Goal: Information Seeking & Learning: Compare options

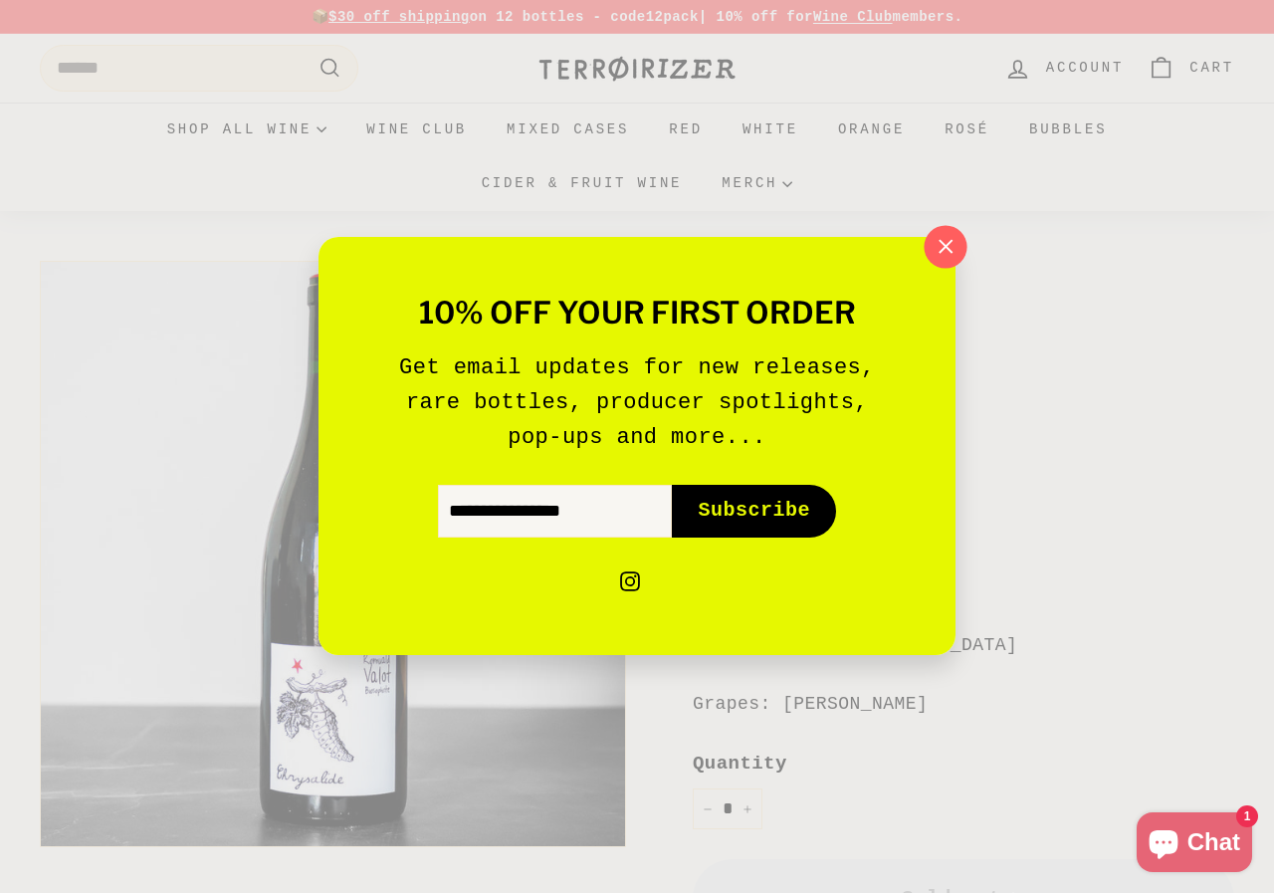
click at [939, 260] on icon "button" at bounding box center [946, 247] width 30 height 30
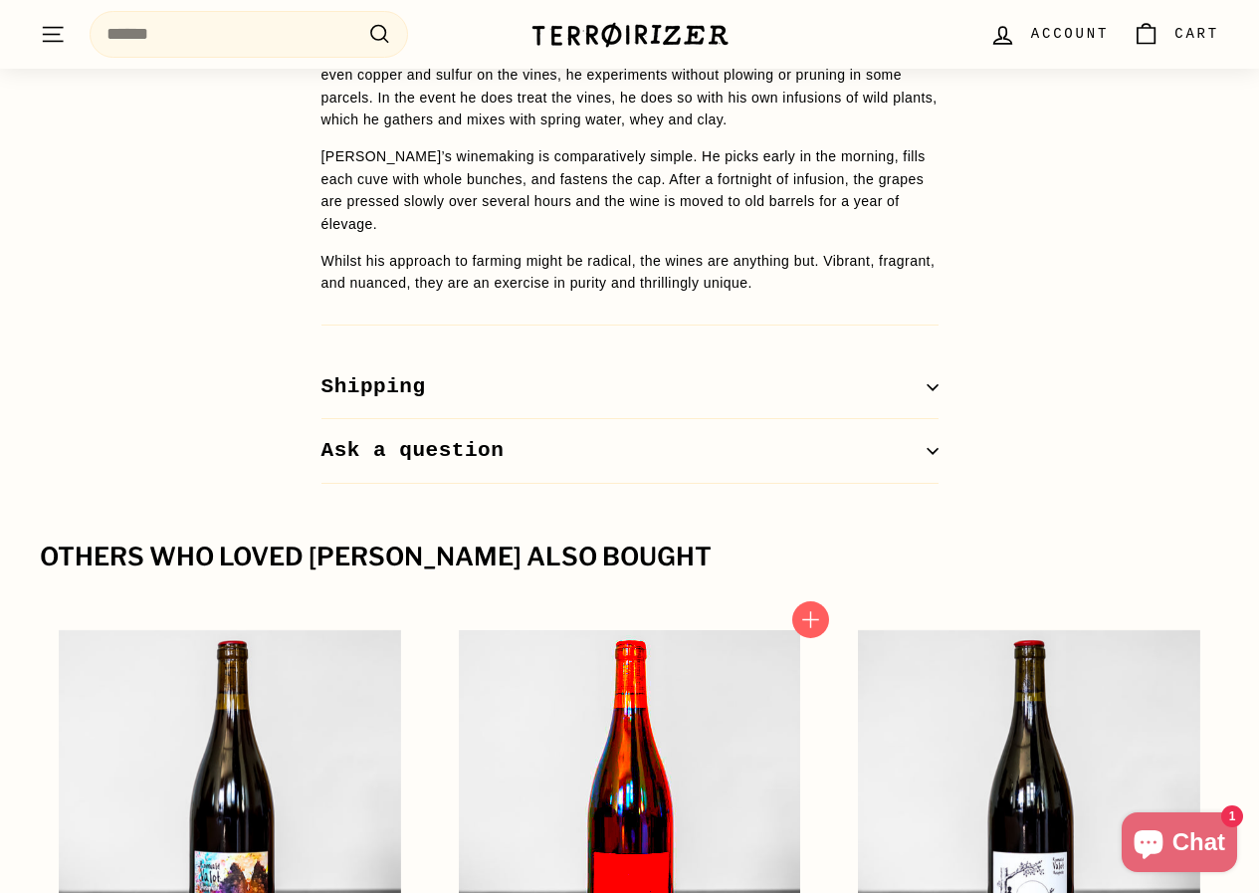
scroll to position [2290, 0]
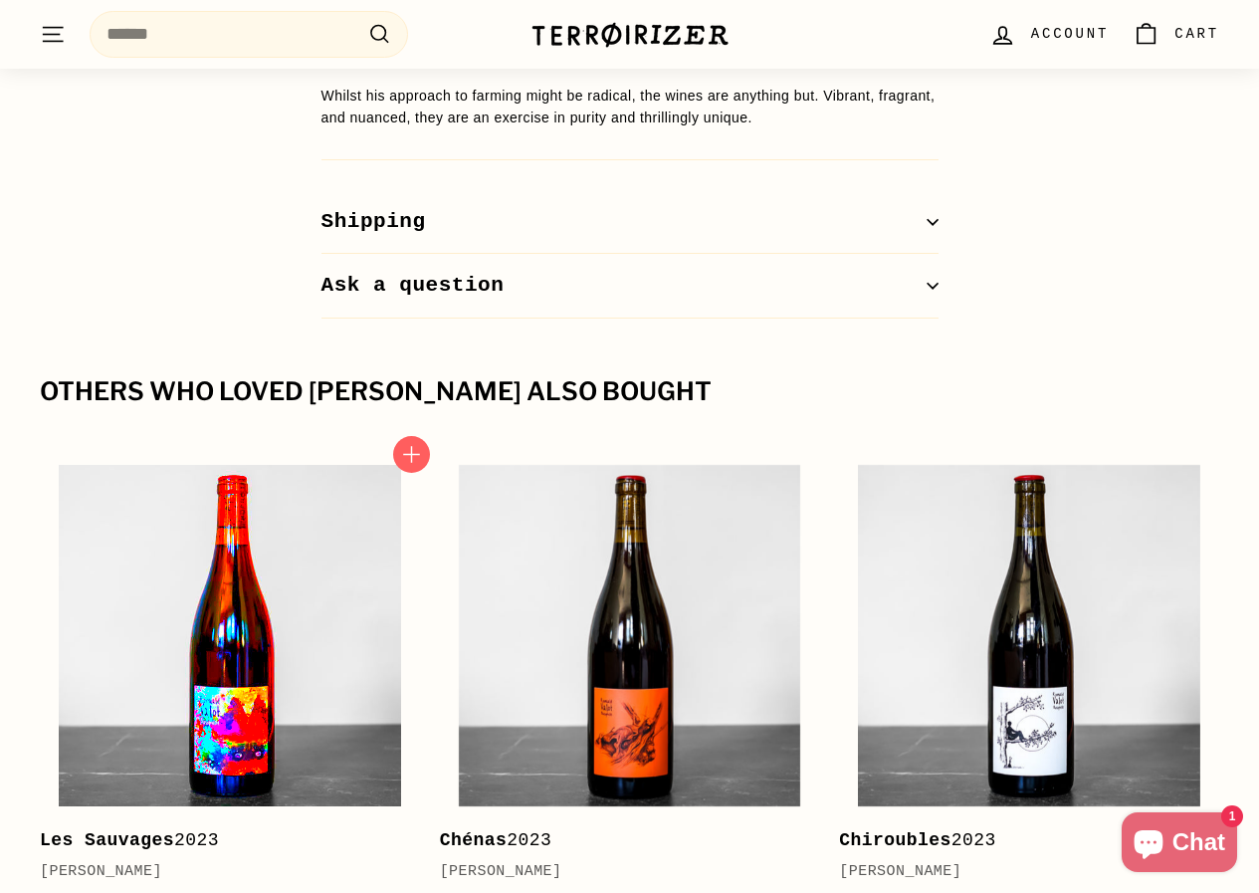
click at [225, 609] on img at bounding box center [230, 636] width 342 height 342
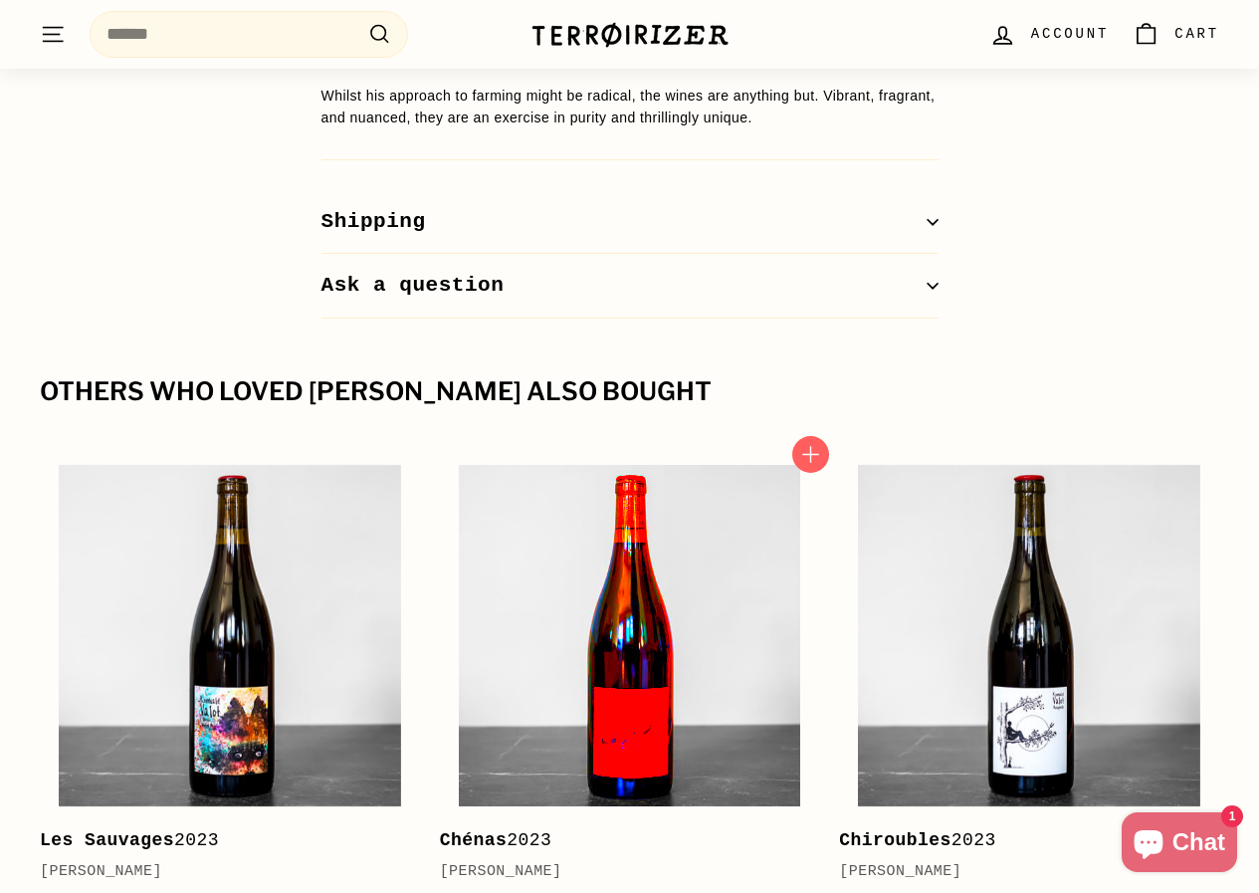
click at [640, 600] on img at bounding box center [630, 636] width 342 height 342
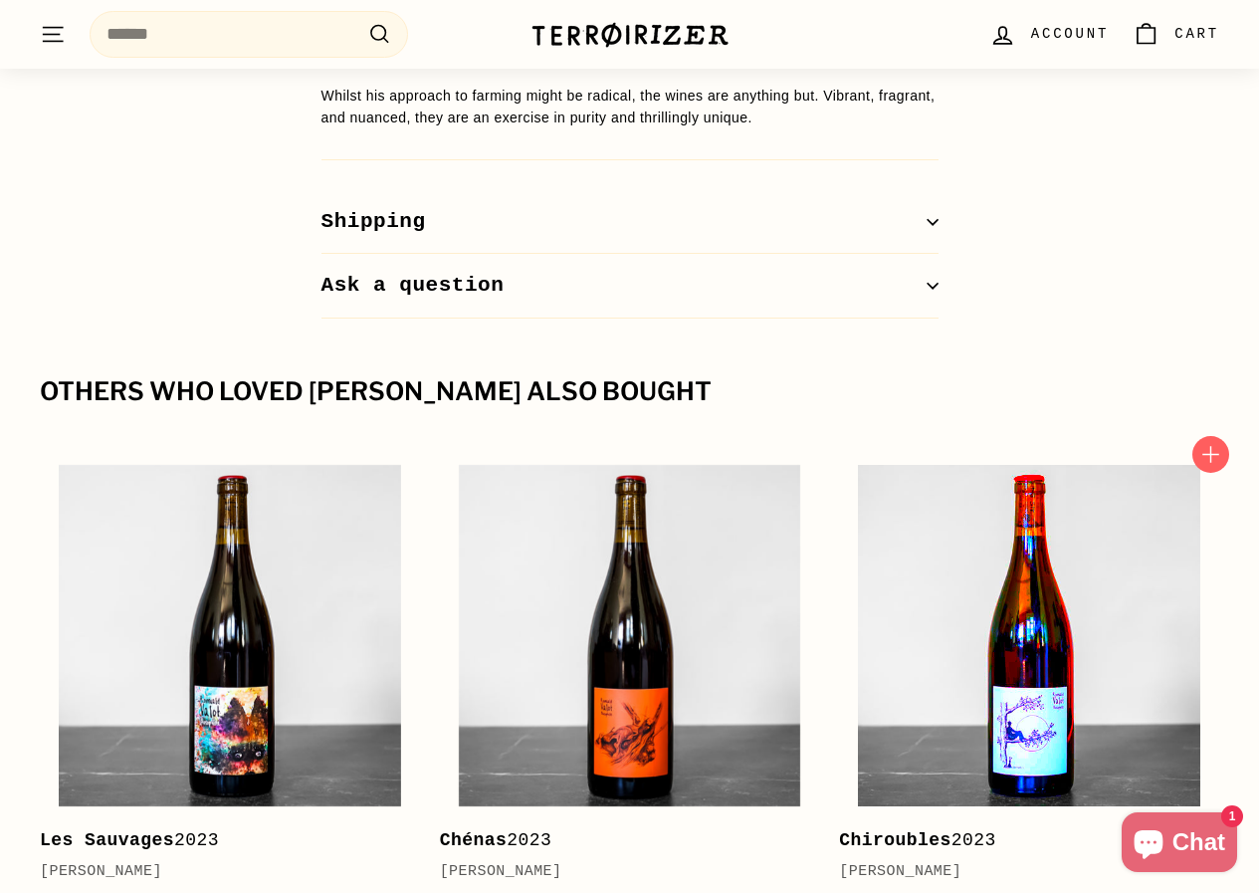
click at [1049, 606] on img at bounding box center [1029, 636] width 342 height 342
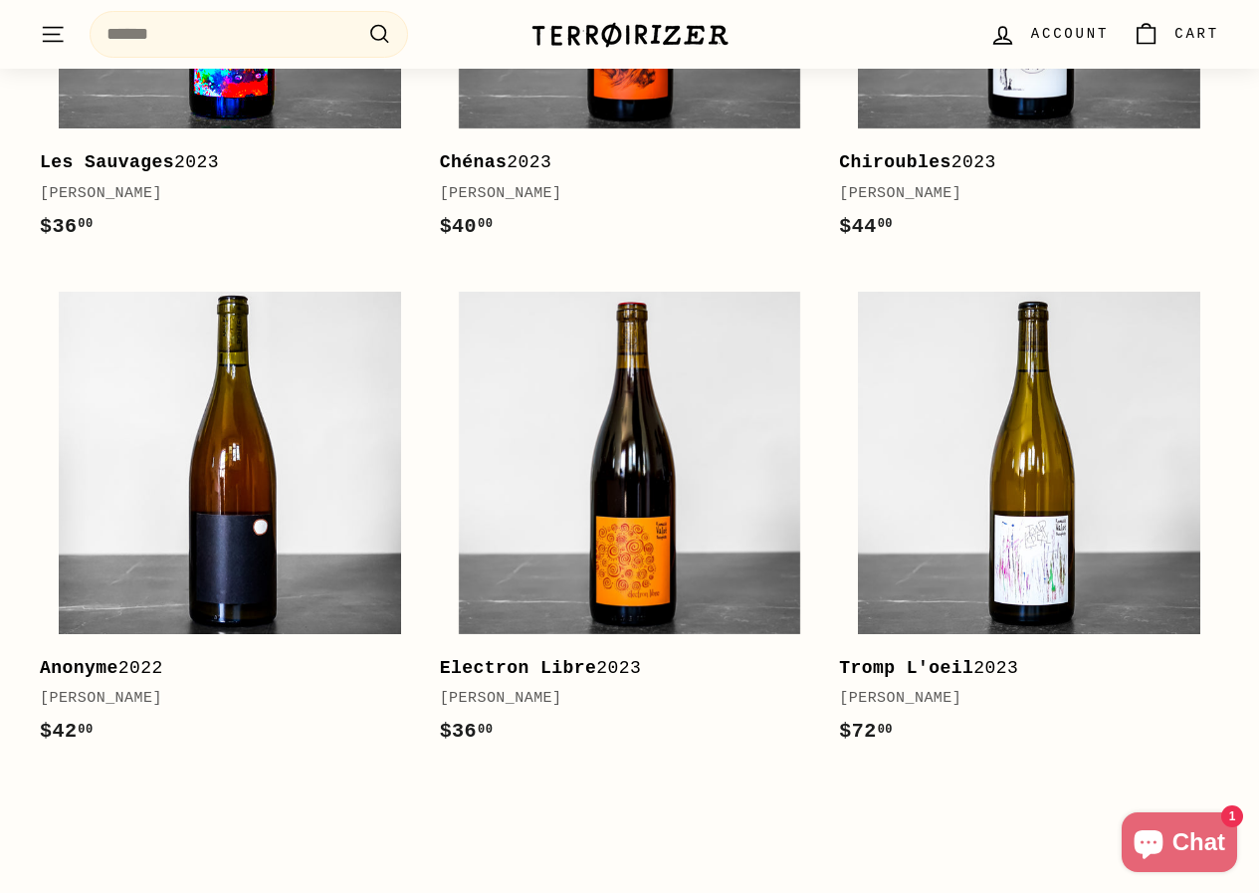
scroll to position [2986, 0]
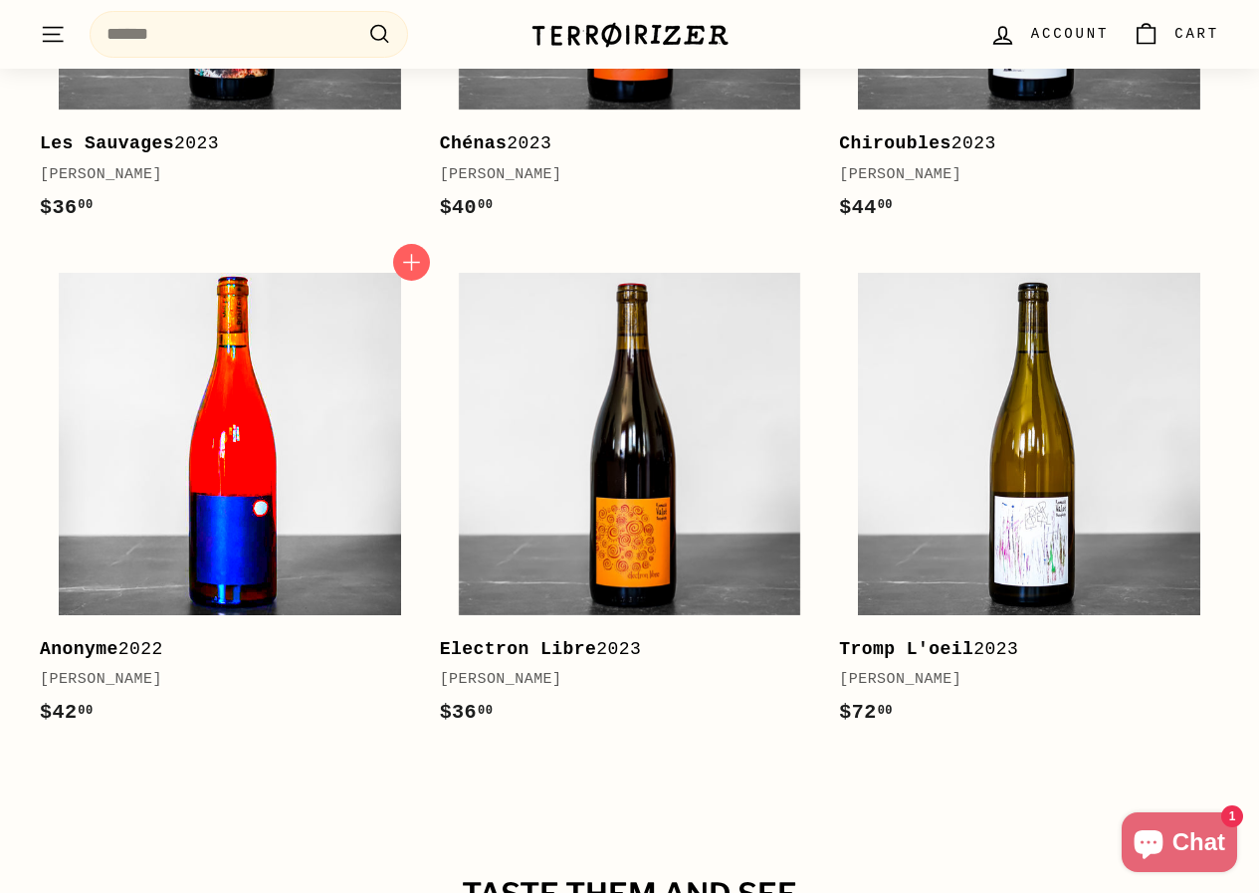
click at [234, 372] on img at bounding box center [230, 444] width 342 height 342
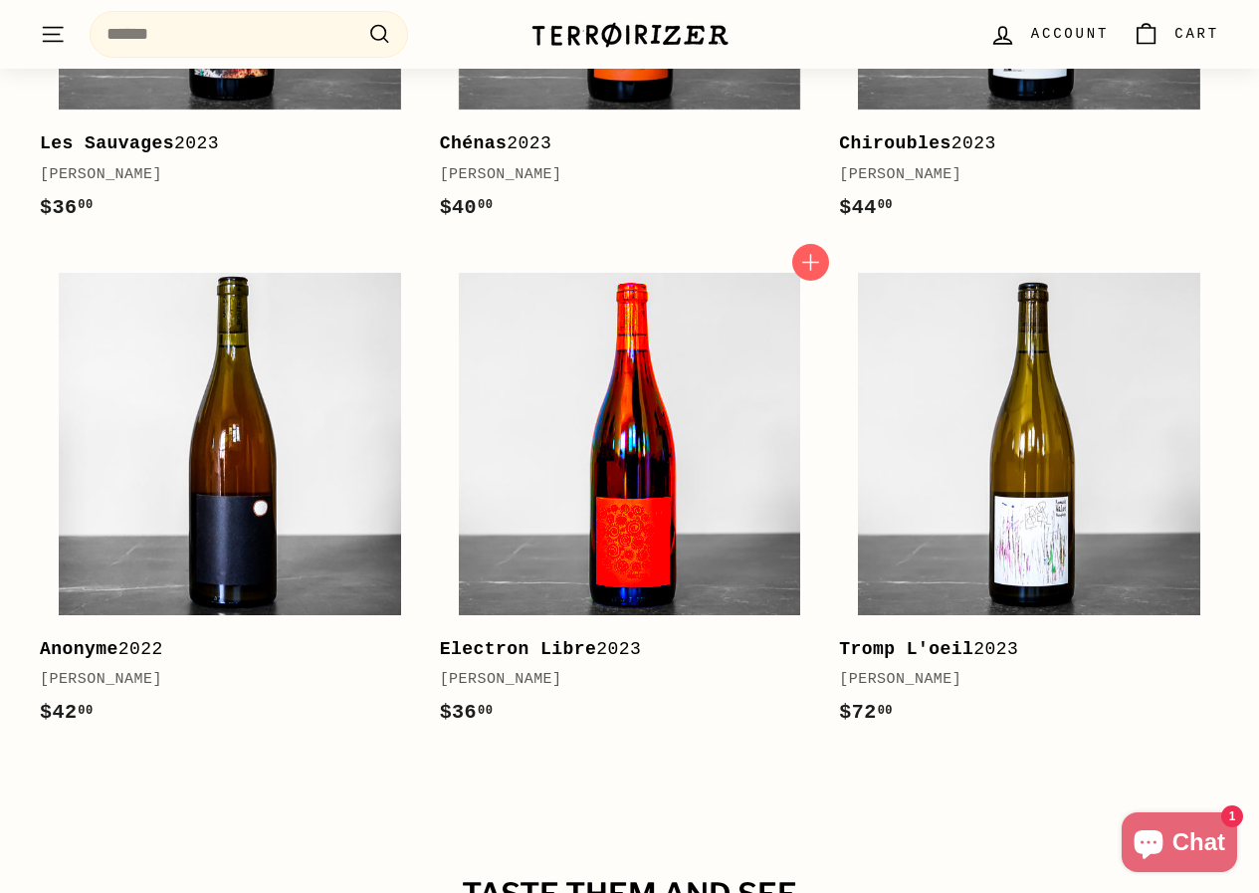
click at [624, 340] on img at bounding box center [630, 444] width 342 height 342
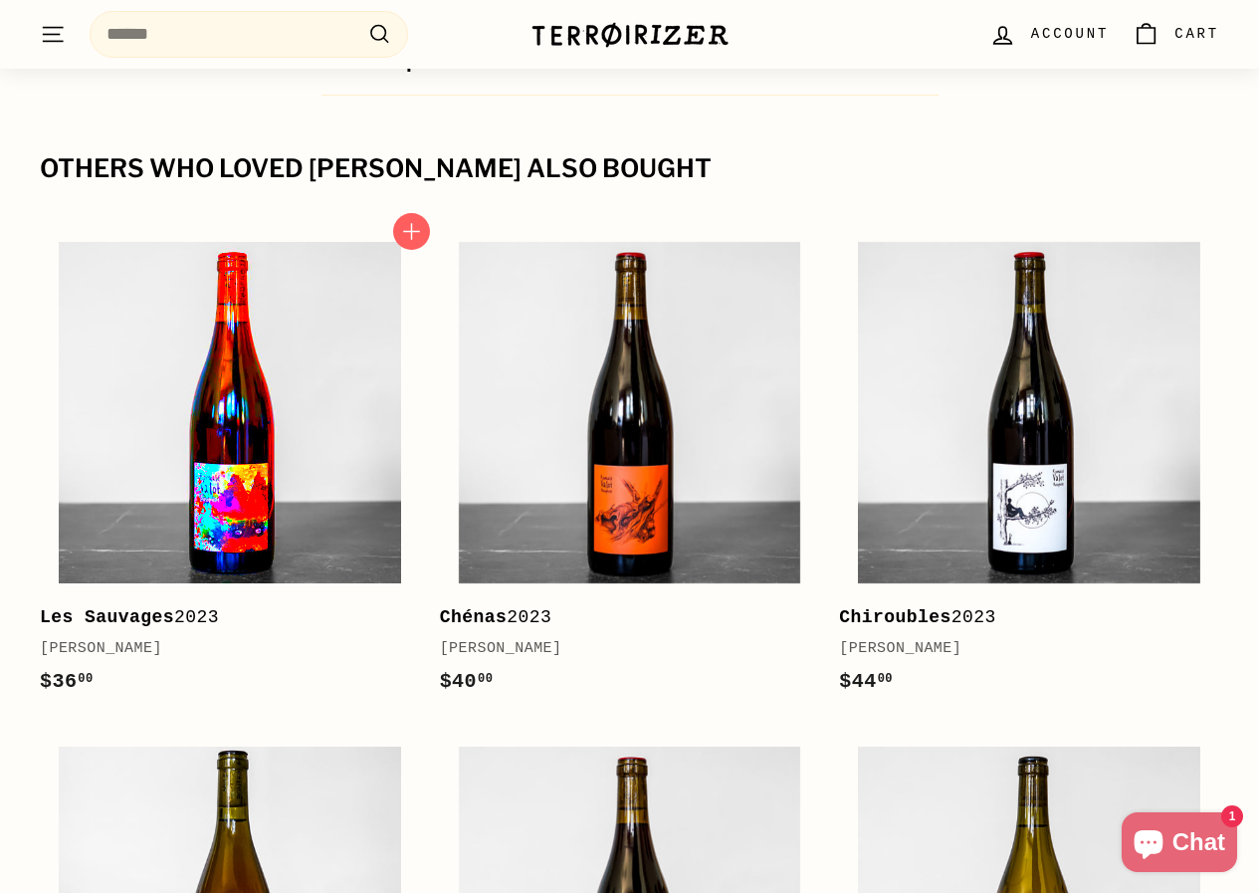
scroll to position [2489, 0]
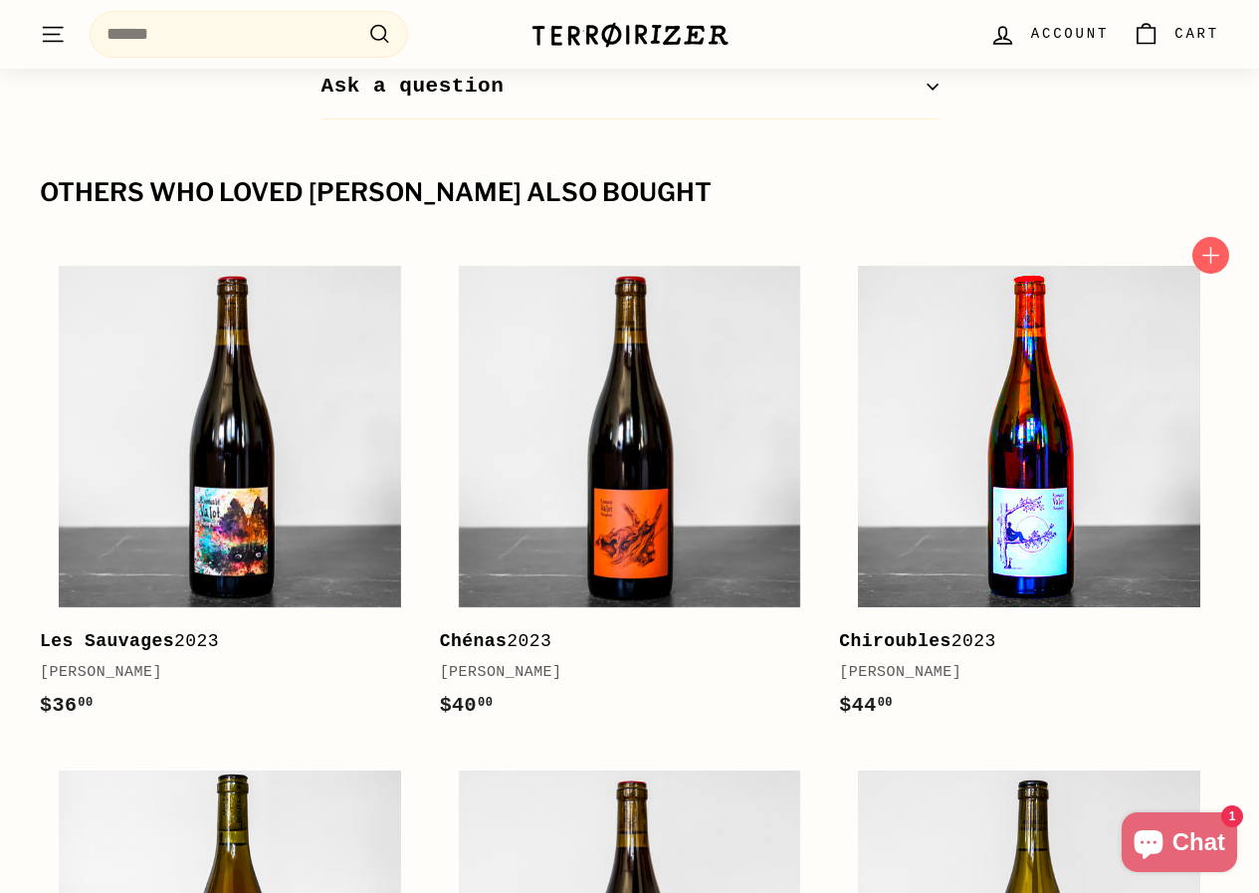
click at [1018, 346] on img at bounding box center [1029, 437] width 342 height 342
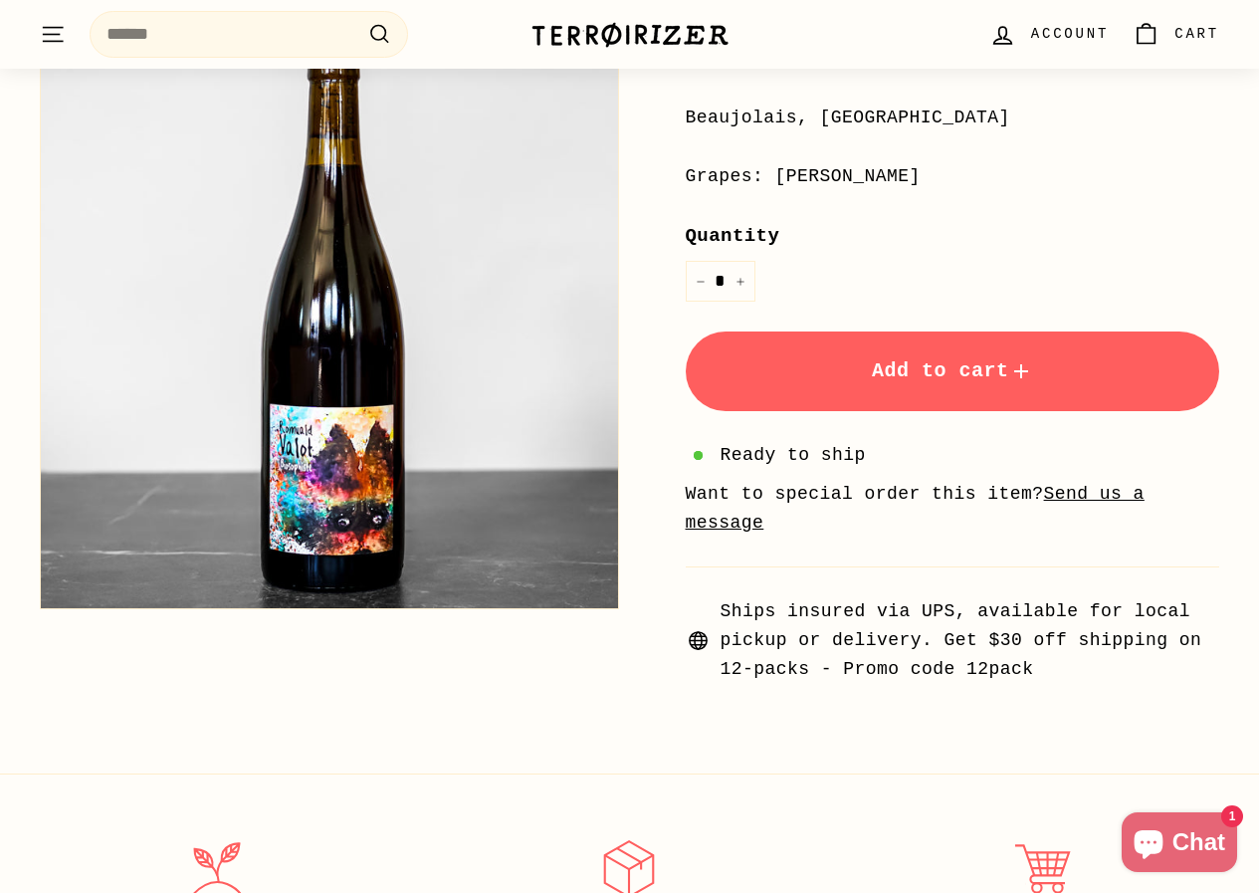
scroll to position [498, 0]
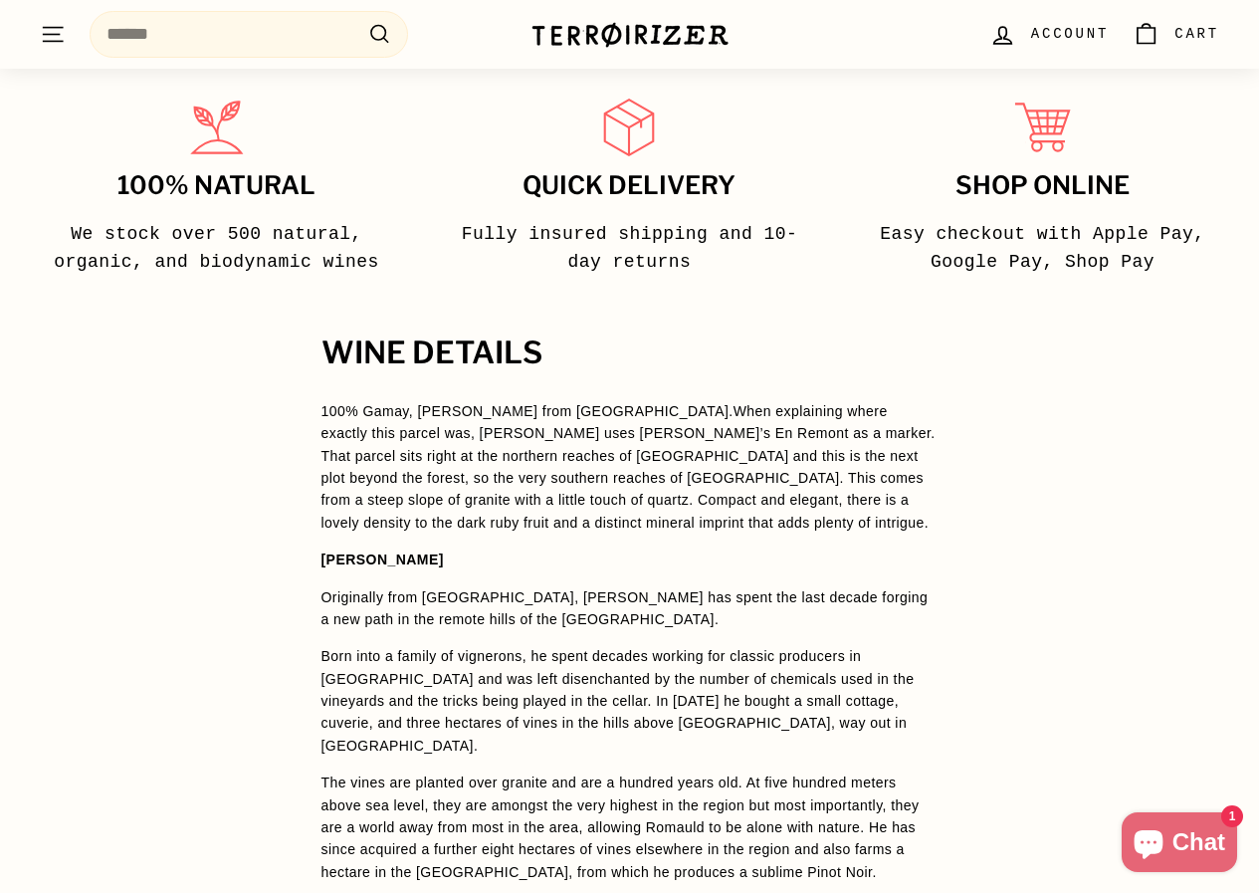
scroll to position [1294, 0]
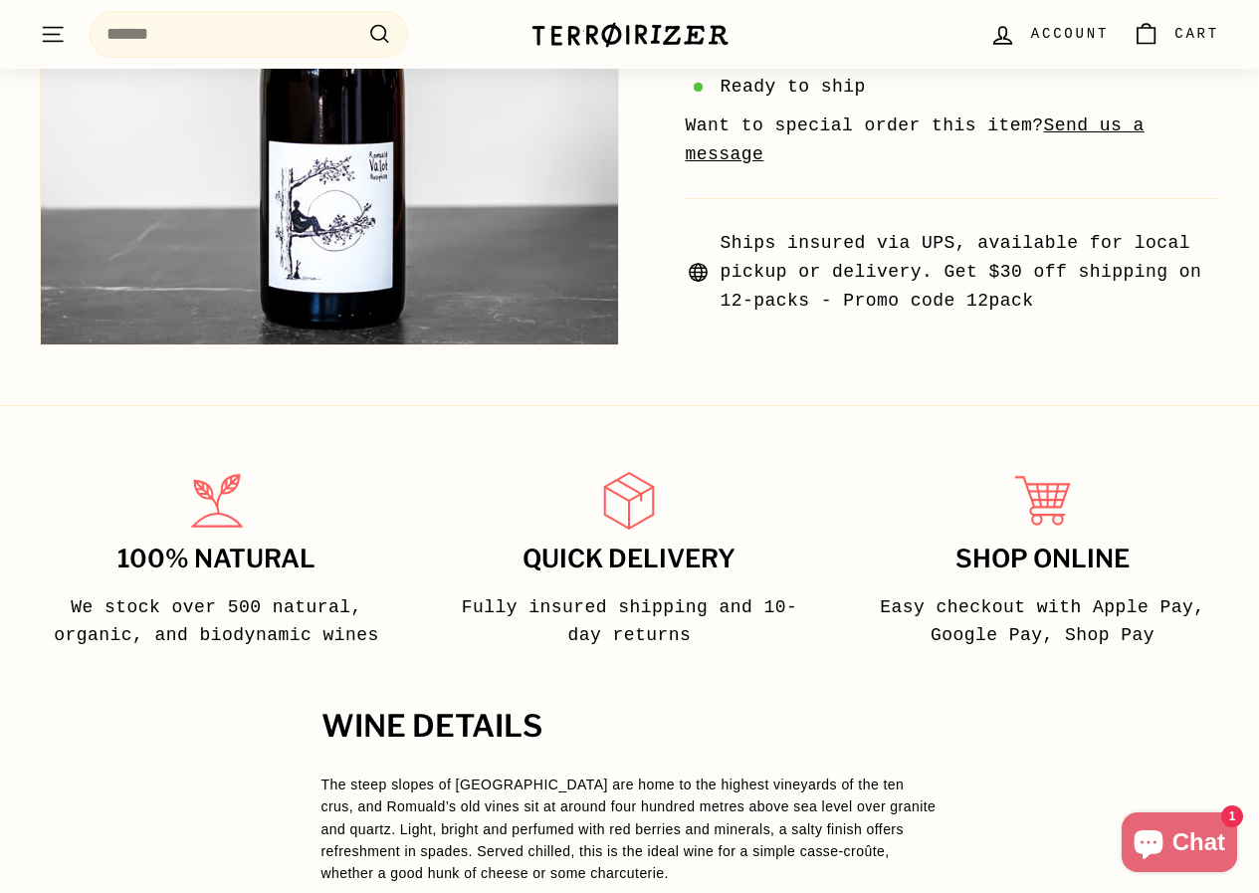
scroll to position [1195, 0]
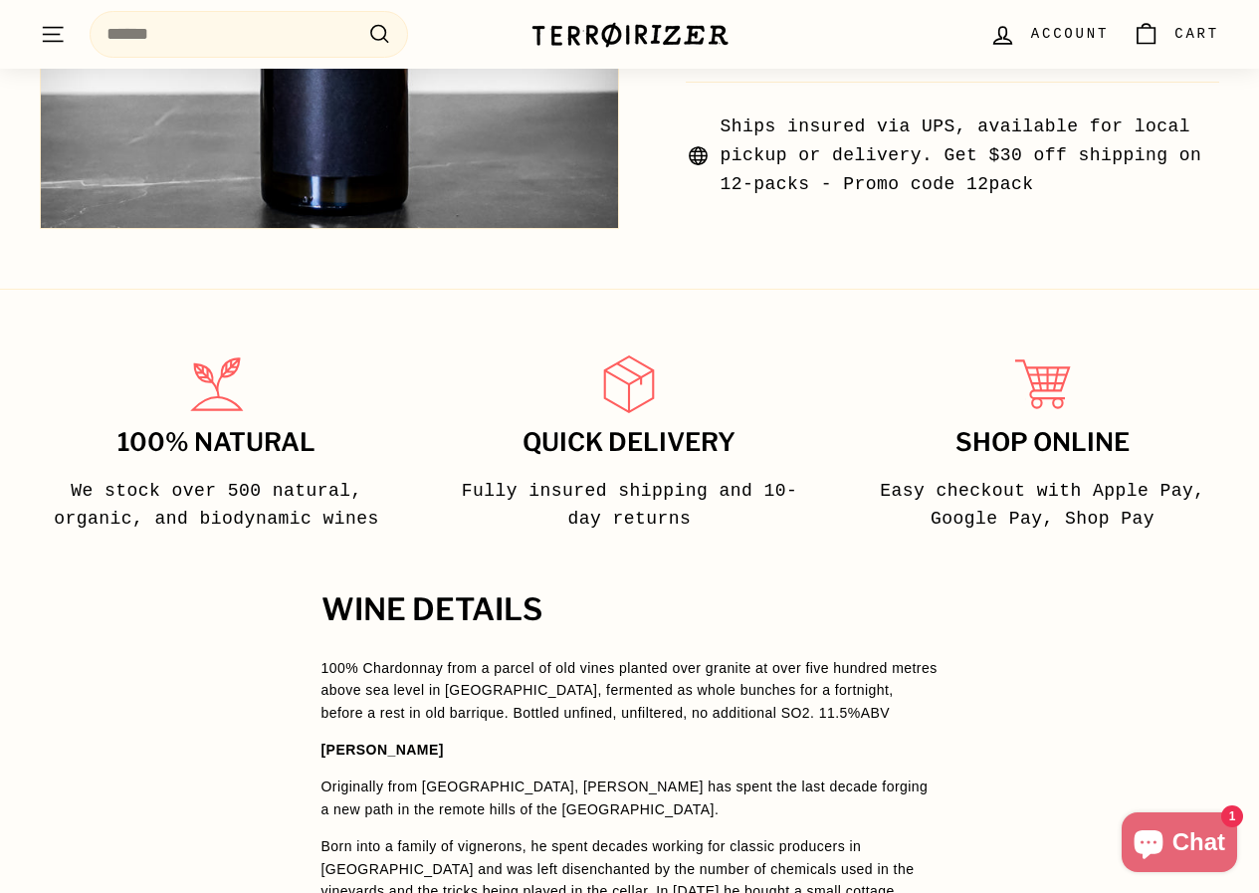
scroll to position [1195, 0]
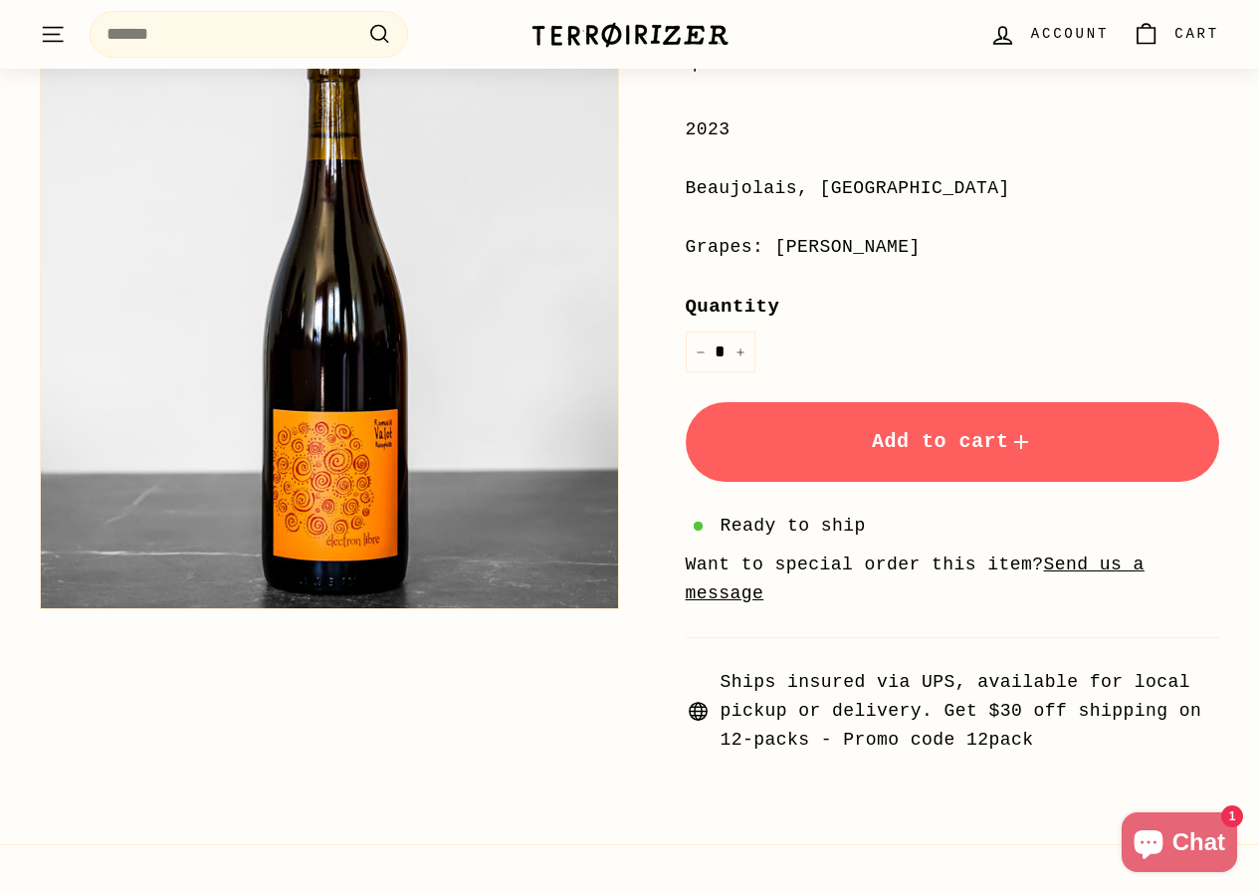
scroll to position [199, 0]
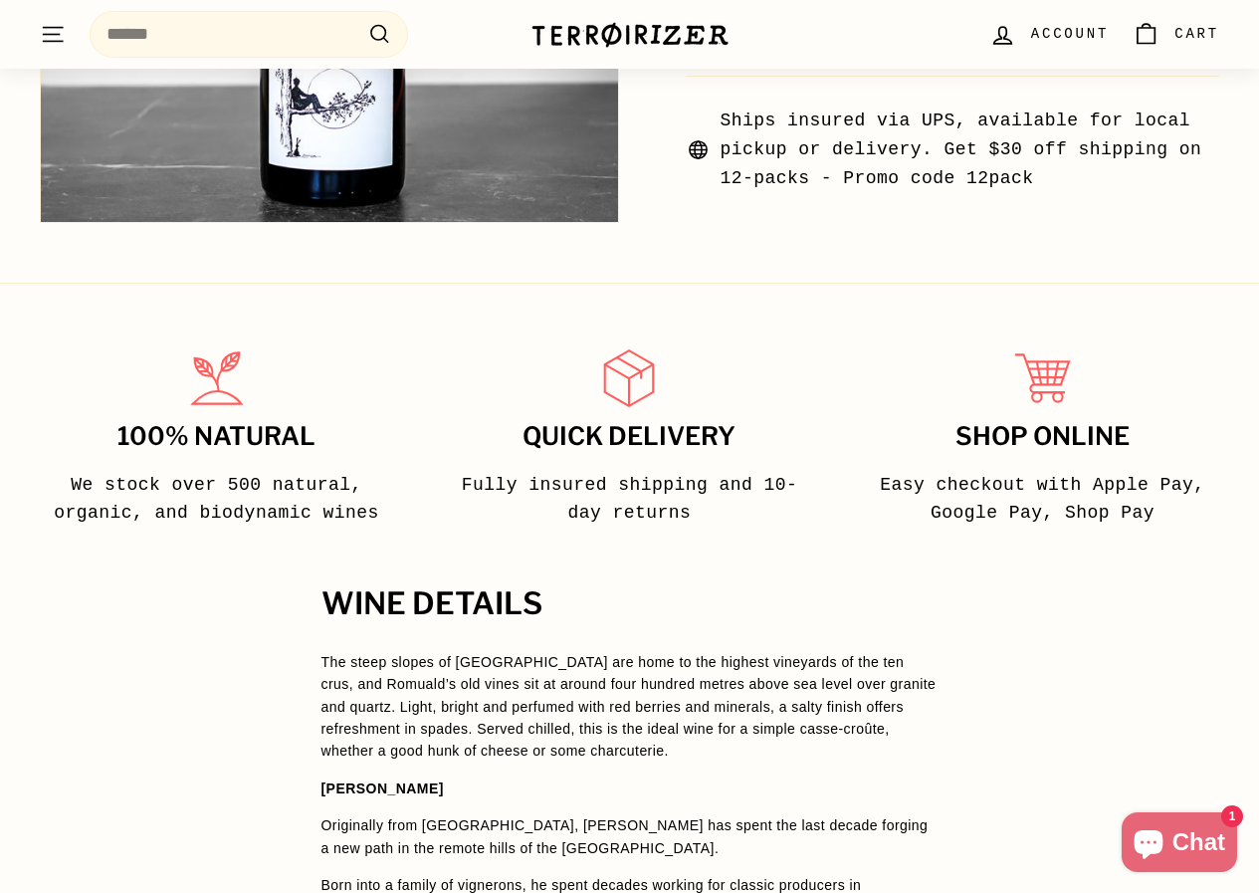
scroll to position [1095, 0]
